Goal: Task Accomplishment & Management: Manage account settings

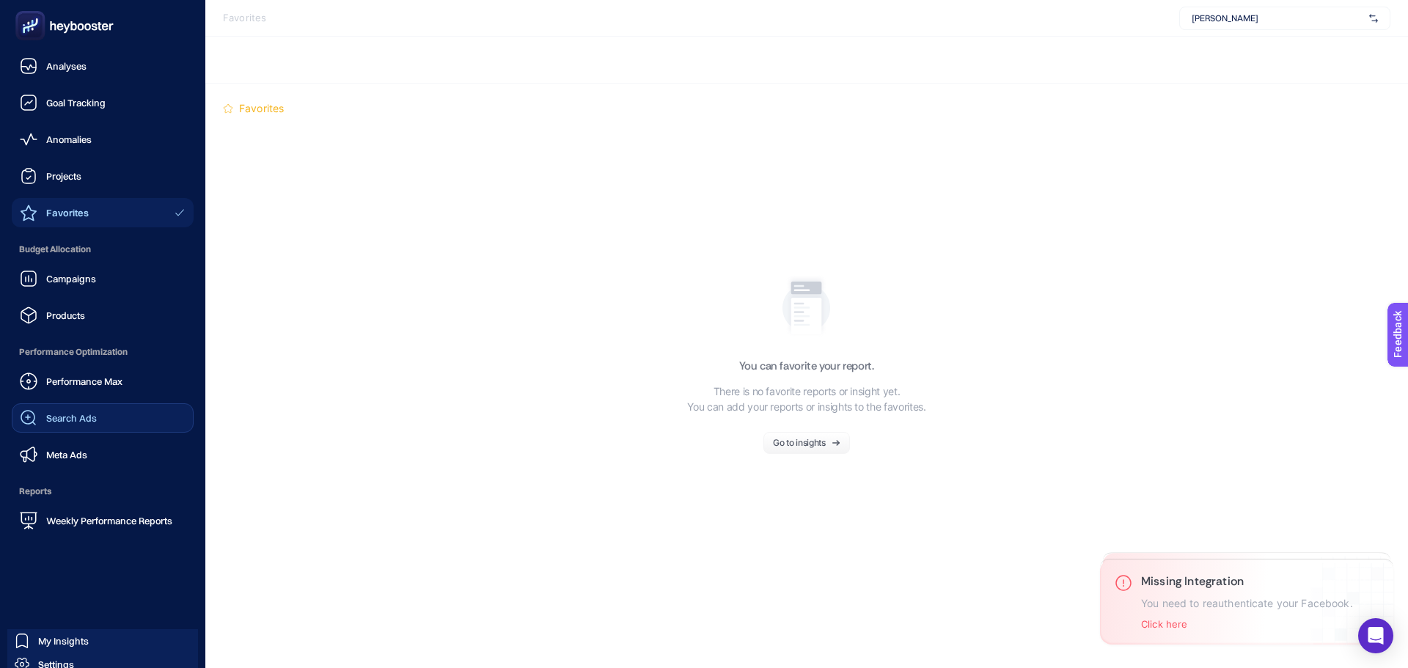
click at [66, 428] on link "Search Ads" at bounding box center [103, 417] width 182 height 29
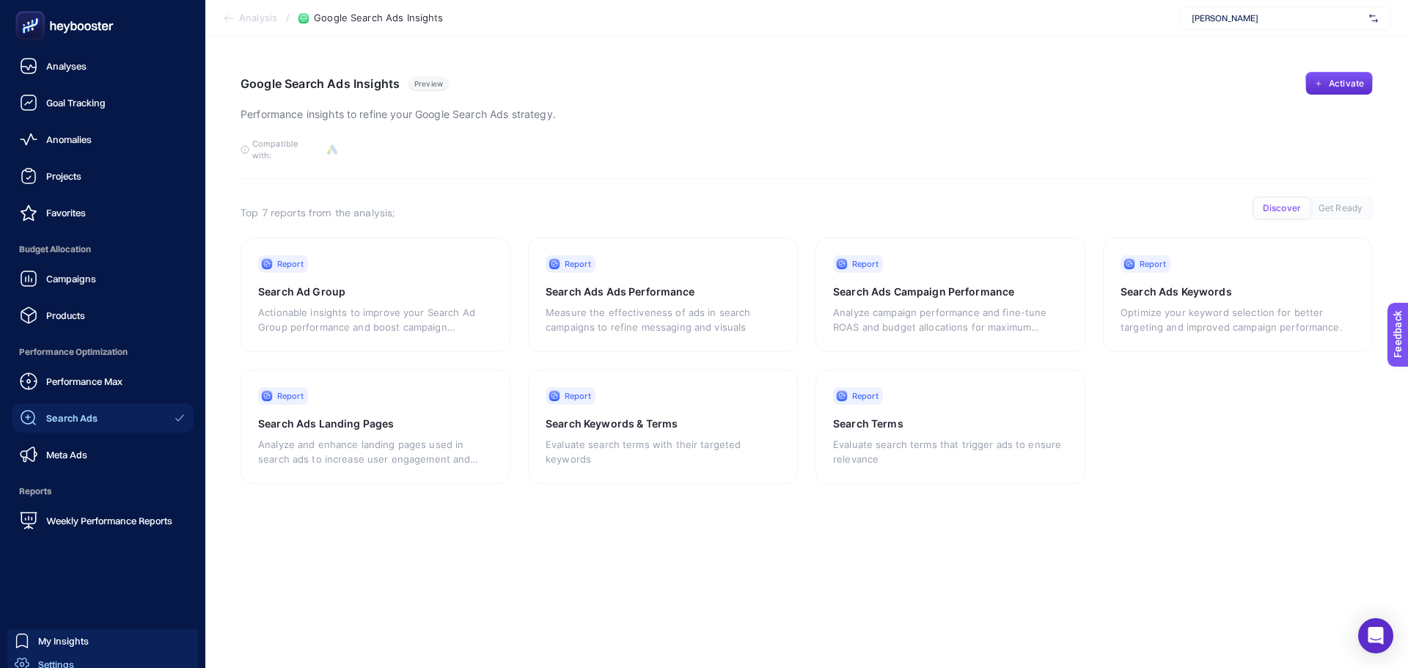
click at [65, 660] on span "Settings" at bounding box center [56, 665] width 36 height 12
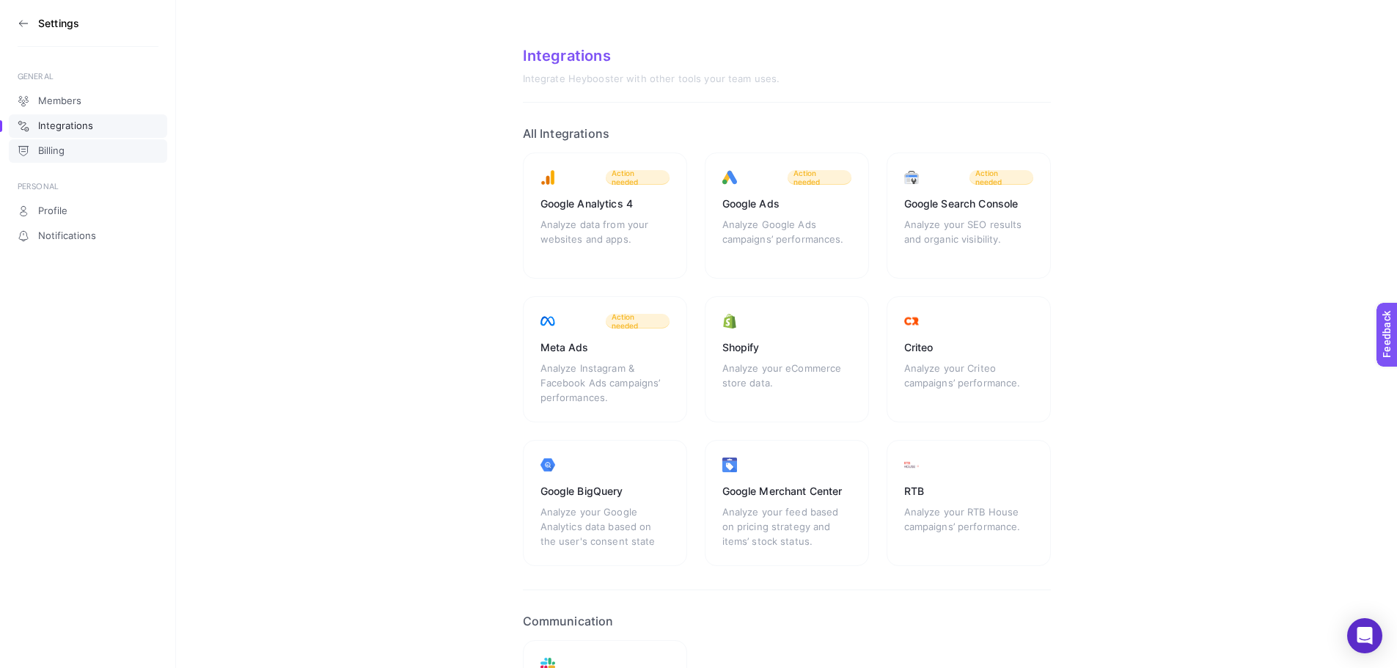
click at [50, 145] on span "Billing" at bounding box center [51, 151] width 26 height 12
